Goal: Task Accomplishment & Management: Manage account settings

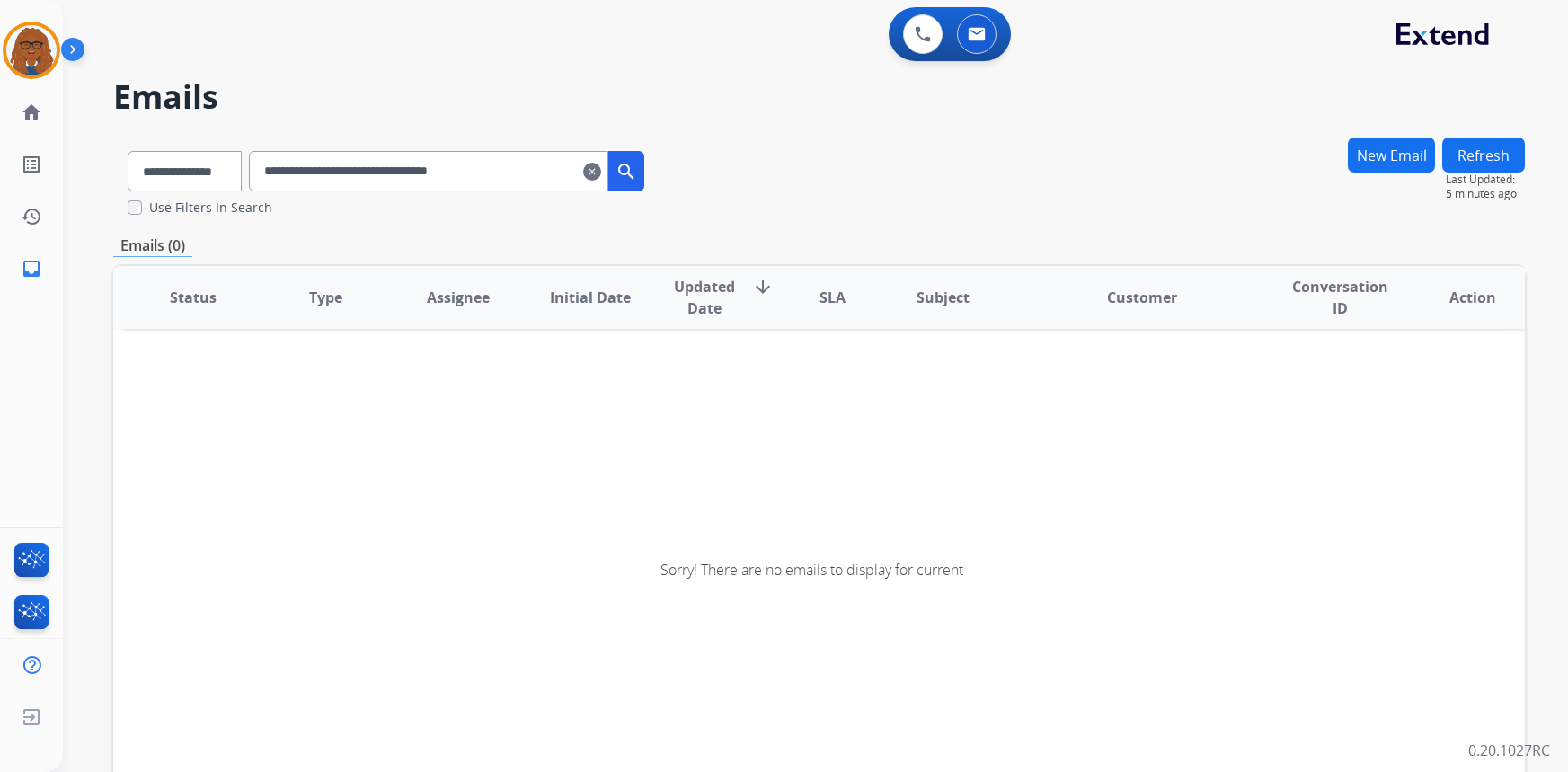
select select "**********"
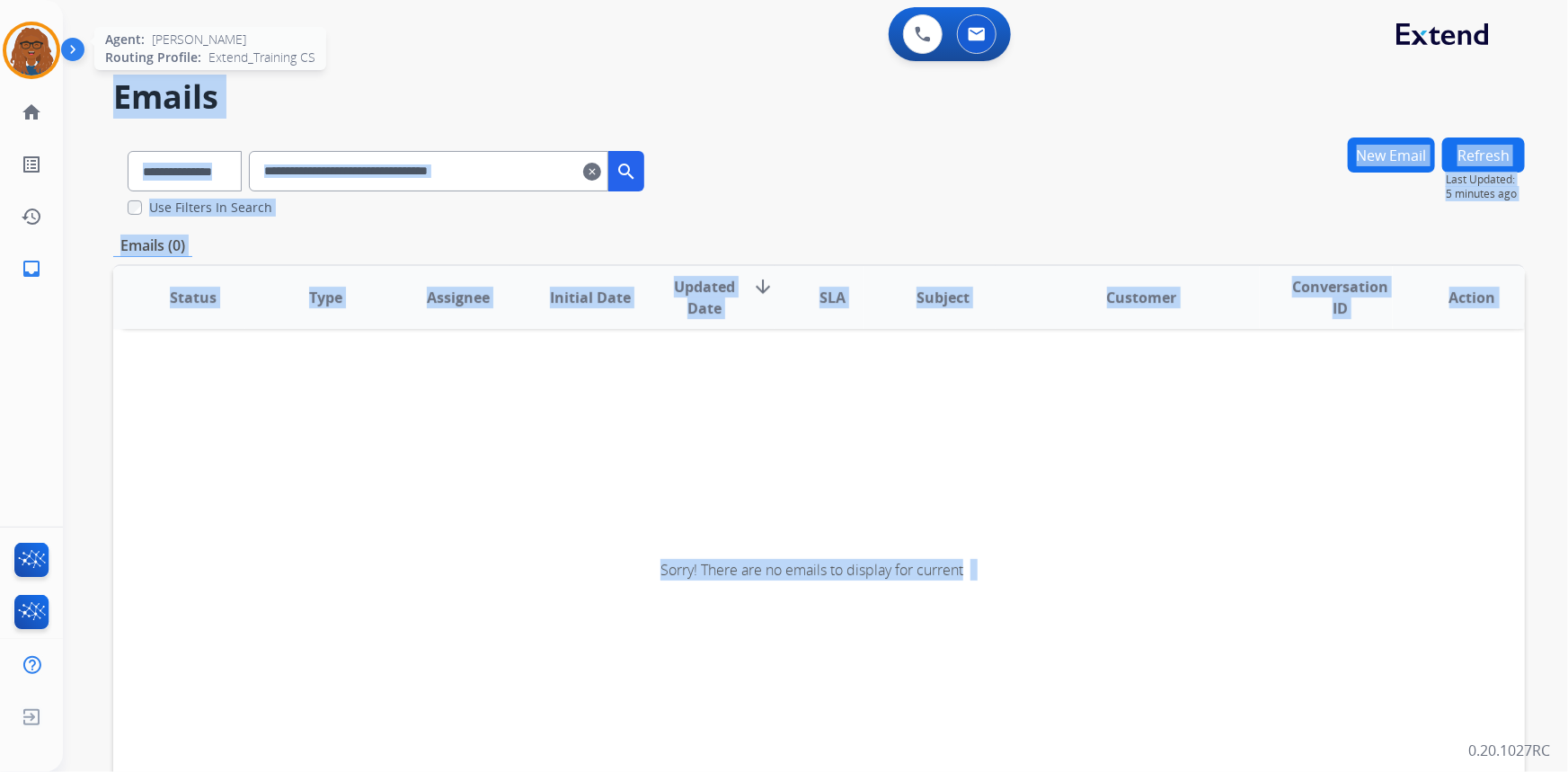
click at [21, 57] on img at bounding box center [31, 50] width 51 height 51
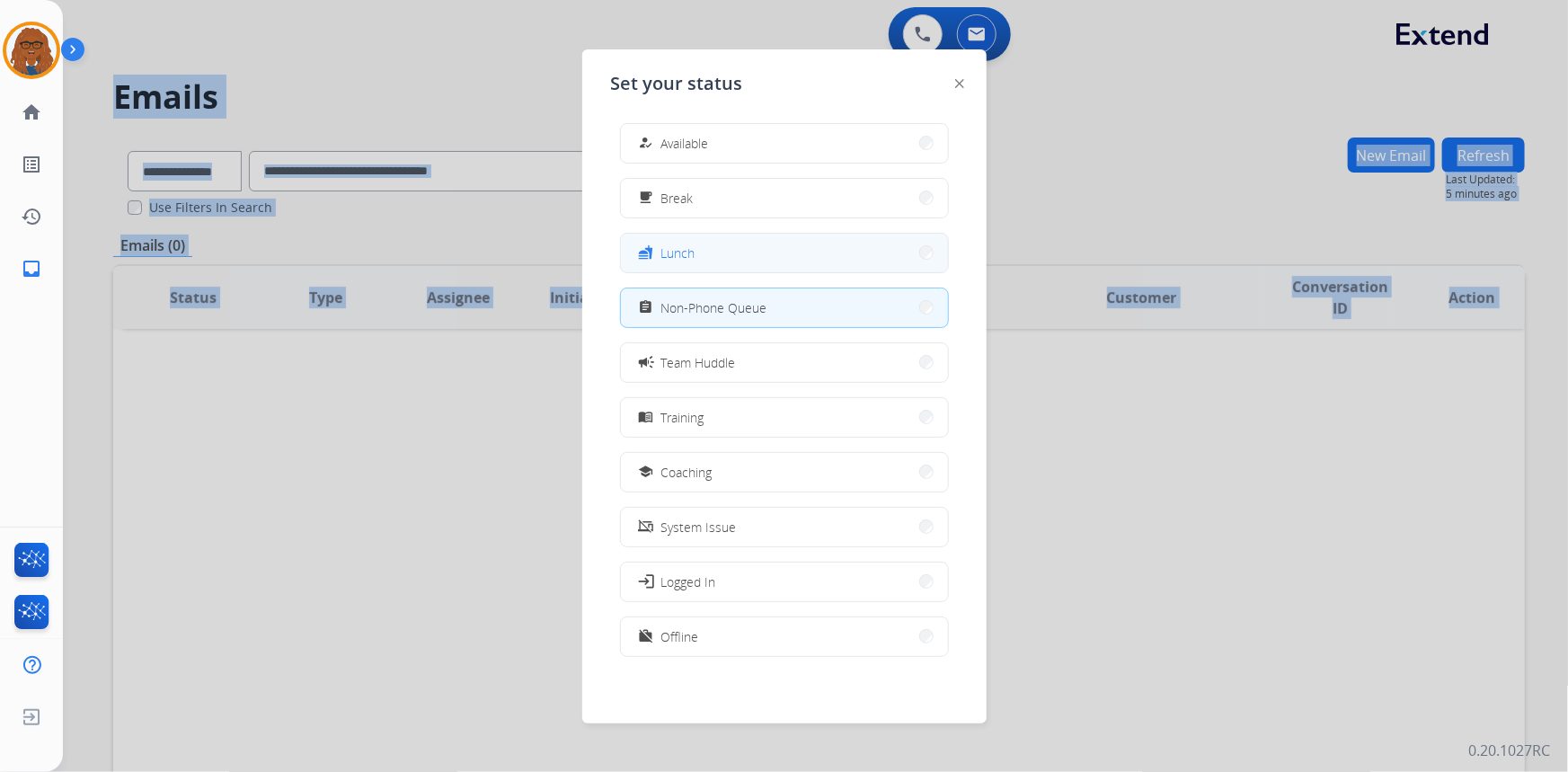
scroll to position [5, 0]
click at [719, 635] on button "work_off Offline" at bounding box center [784, 635] width 327 height 39
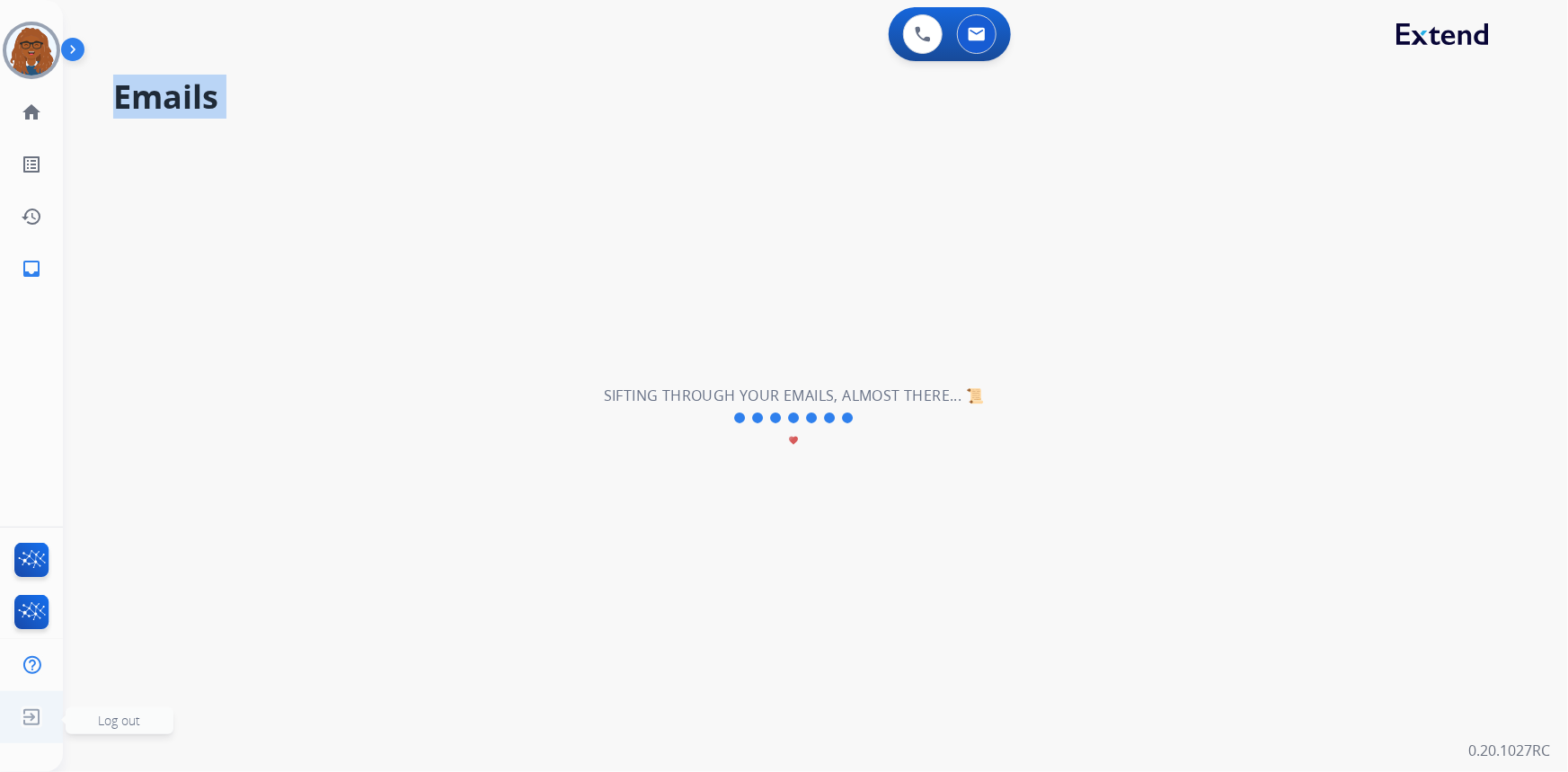
click at [26, 719] on img at bounding box center [31, 717] width 33 height 34
click at [28, 722] on img at bounding box center [31, 717] width 33 height 34
